Goal: Information Seeking & Learning: Find specific fact

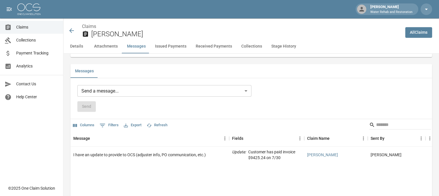
scroll to position [490, 0]
click at [71, 29] on icon at bounding box center [71, 30] width 5 height 5
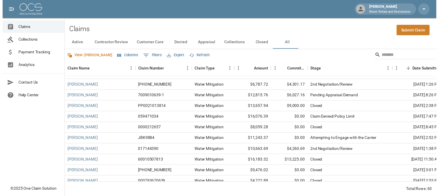
scroll to position [155, 0]
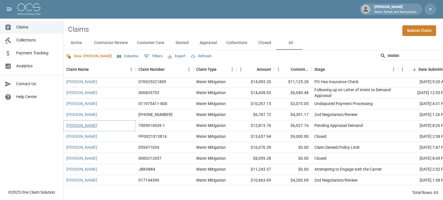
click at [81, 127] on link "[PERSON_NAME]" at bounding box center [81, 126] width 31 height 6
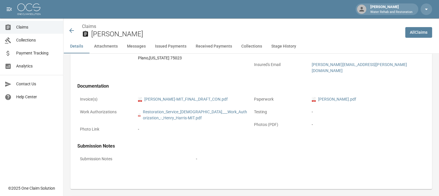
scroll to position [231, 0]
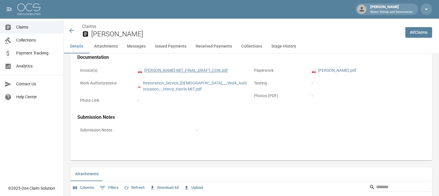
click at [170, 67] on link "pdf [PERSON_NAME]-MIT_FINAL_DRAFT_CON.pdf" at bounding box center [183, 70] width 90 height 6
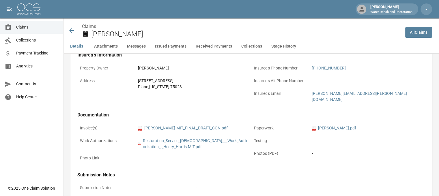
scroll to position [202, 0]
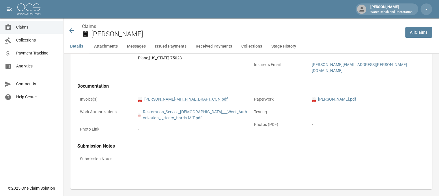
click at [192, 96] on link "pdf [PERSON_NAME]-MIT_FINAL_DRAFT_CON.pdf" at bounding box center [183, 99] width 90 height 6
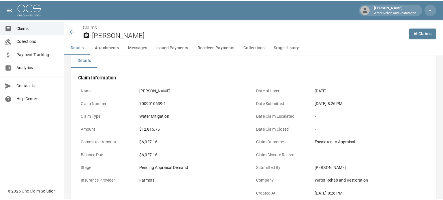
scroll to position [0, 0]
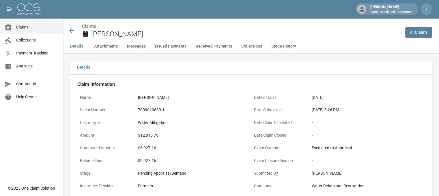
click at [71, 28] on icon at bounding box center [71, 30] width 7 height 7
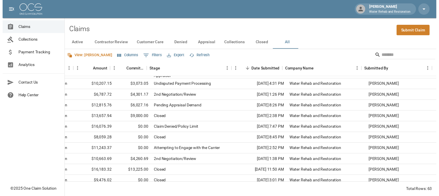
scroll to position [173, 0]
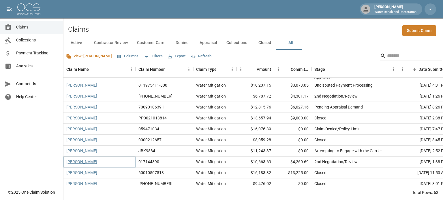
click at [81, 162] on link "[PERSON_NAME]" at bounding box center [81, 162] width 31 height 6
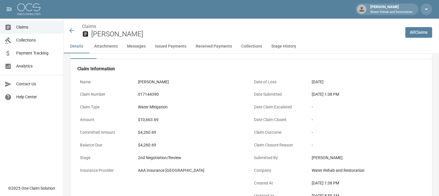
scroll to position [29, 0]
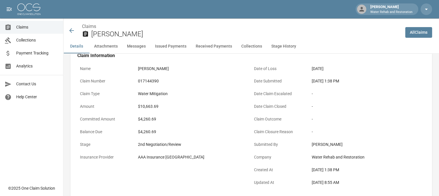
click at [72, 27] on icon at bounding box center [71, 30] width 7 height 7
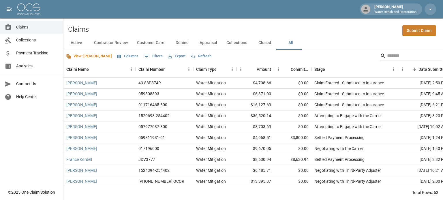
click at [43, 63] on span "Analytics" at bounding box center [37, 66] width 42 height 6
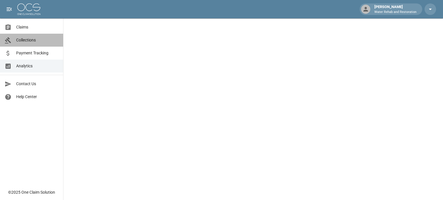
click at [33, 44] on link "Collections" at bounding box center [31, 40] width 63 height 13
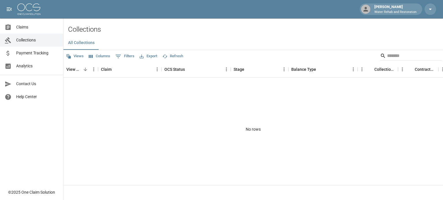
click at [31, 55] on span "Payment Tracking" at bounding box center [37, 53] width 42 height 6
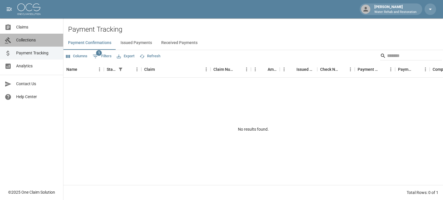
click at [31, 36] on link "Collections" at bounding box center [31, 40] width 63 height 13
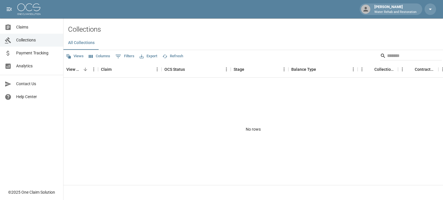
click at [31, 32] on link "Claims" at bounding box center [31, 27] width 63 height 13
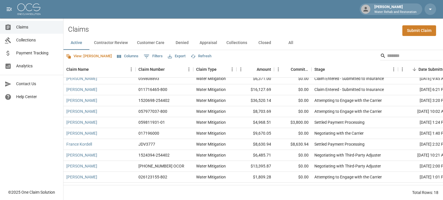
scroll to position [29, 0]
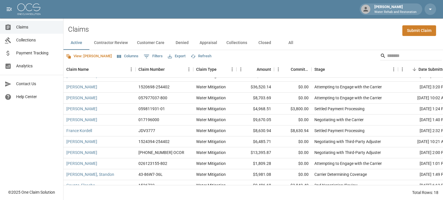
click at [291, 46] on button "All" at bounding box center [291, 43] width 26 height 14
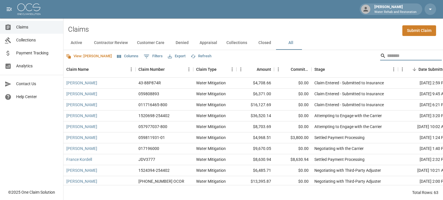
click at [387, 52] on input "Search" at bounding box center [410, 55] width 46 height 9
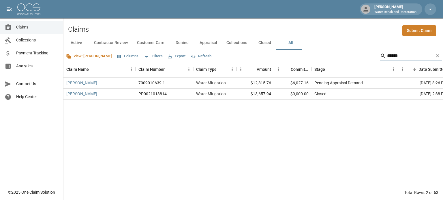
type input "******"
click at [85, 86] on div "[PERSON_NAME]" at bounding box center [99, 83] width 72 height 11
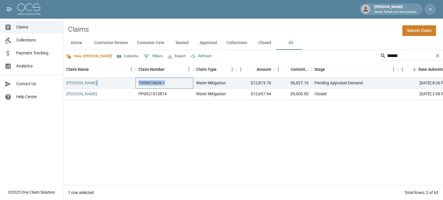
drag, startPoint x: 169, startPoint y: 81, endPoint x: 129, endPoint y: 82, distance: 39.5
click at [129, 82] on div "Henry Harris 7009010639-1 Water Mitigation $12,815.76 $6,027.16 Pending Apprais…" at bounding box center [332, 83] width 539 height 11
copy div "7009010639-1"
click at [73, 83] on link "[PERSON_NAME]" at bounding box center [81, 83] width 31 height 6
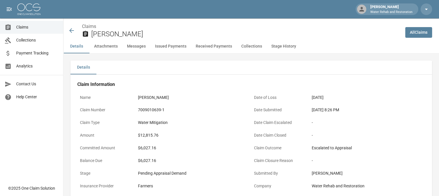
click at [72, 30] on icon at bounding box center [71, 30] width 7 height 7
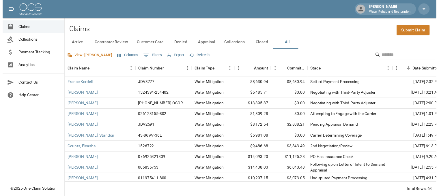
scroll to position [87, 0]
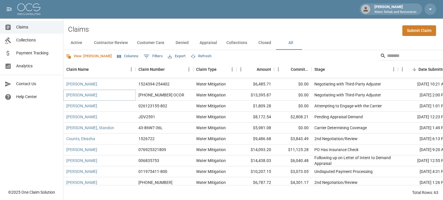
click at [89, 95] on link "[PERSON_NAME]" at bounding box center [81, 95] width 31 height 6
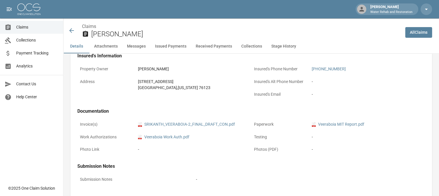
scroll to position [173, 0]
